Goal: Task Accomplishment & Management: Complete application form

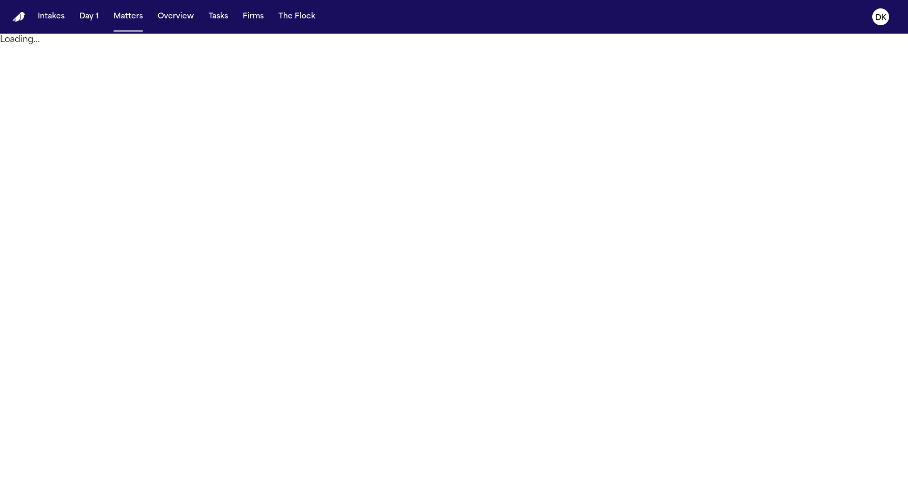
click at [866, 28] on nav "Intakes Day 1 Matters Overview Tasks Firms The Flock DK" at bounding box center [454, 17] width 908 height 34
click at [878, 19] on text "DK" at bounding box center [881, 17] width 11 height 7
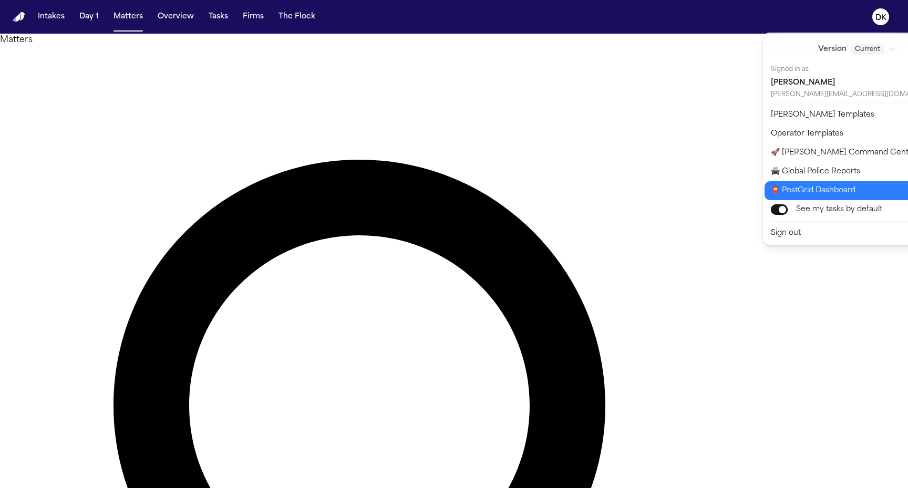
click at [827, 186] on button "📮 PostGrid Dashboard" at bounding box center [864, 190] width 198 height 19
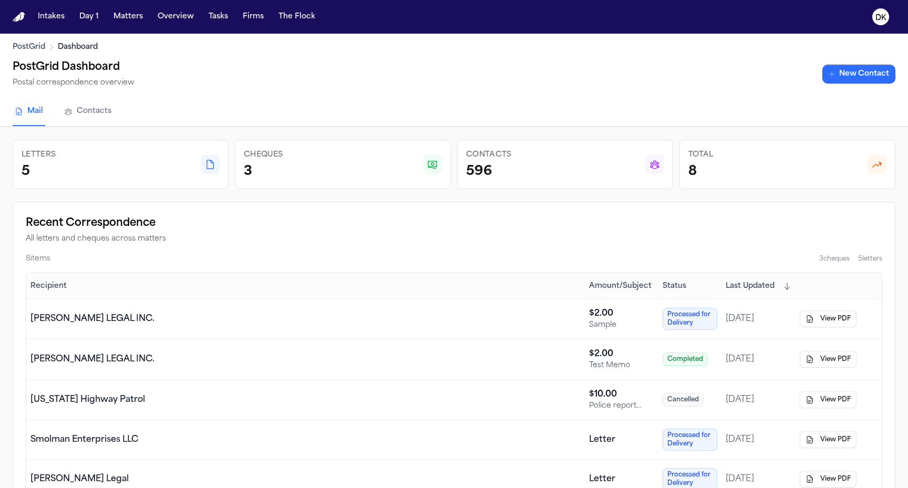
click at [859, 78] on link "New Contact" at bounding box center [859, 74] width 73 height 19
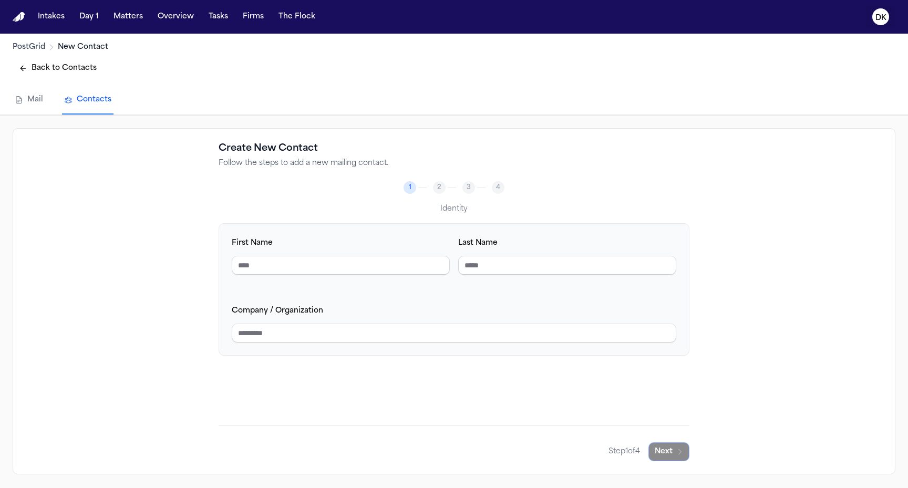
click at [884, 15] on text "DK" at bounding box center [881, 17] width 11 height 7
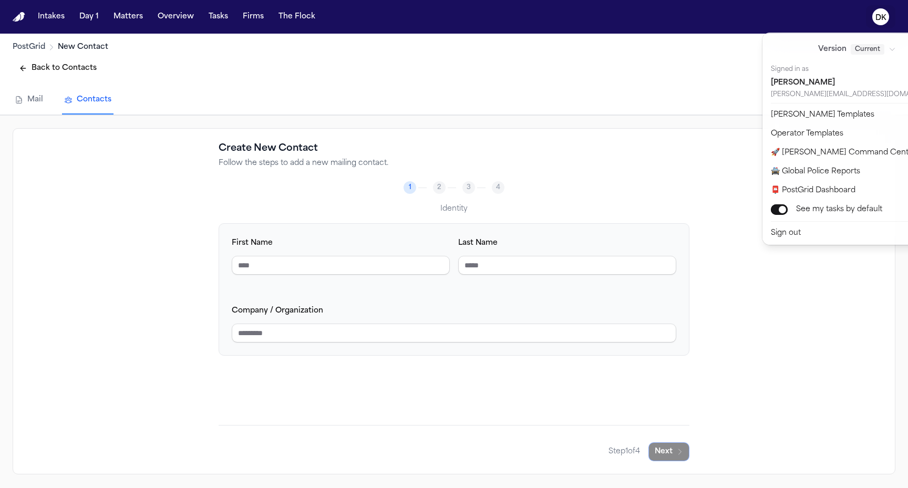
click at [90, 69] on div "Intakes Day 1 Matters Overview Tasks Firms The Flock DK PostGrid New Contact Ba…" at bounding box center [454, 244] width 908 height 488
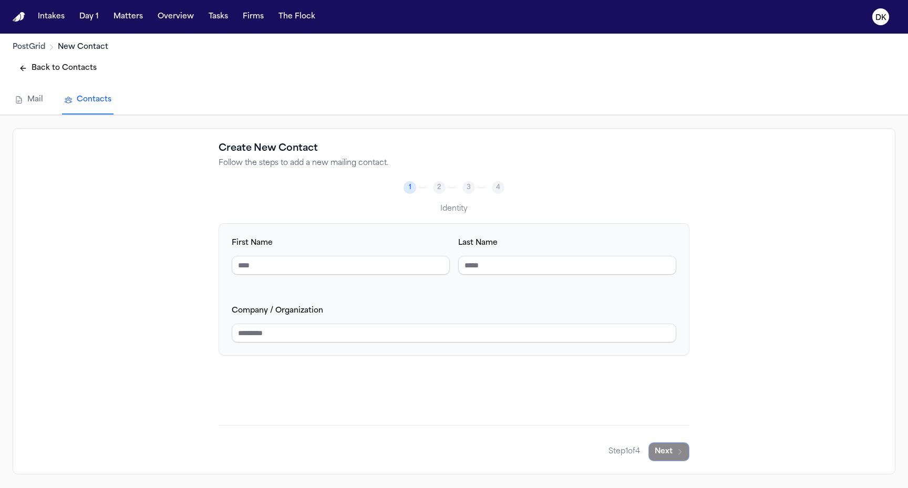
click at [80, 68] on button "Back to Contacts" at bounding box center [58, 68] width 90 height 19
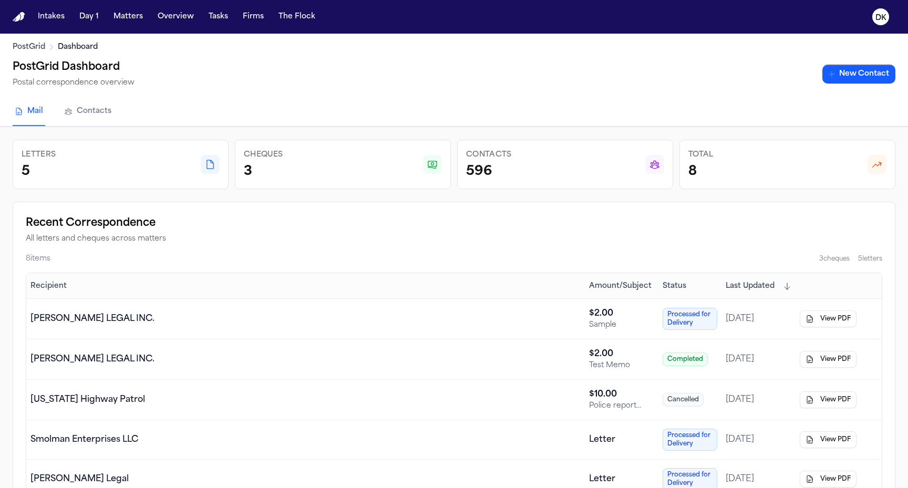
click at [104, 112] on link "Contacts" at bounding box center [88, 112] width 52 height 28
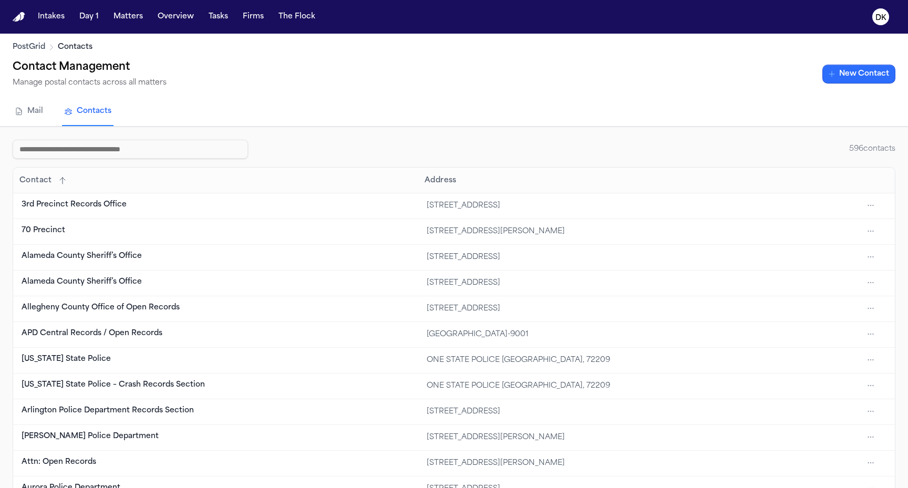
click at [851, 73] on button "New Contact" at bounding box center [859, 74] width 73 height 19
